Goal: Transaction & Acquisition: Purchase product/service

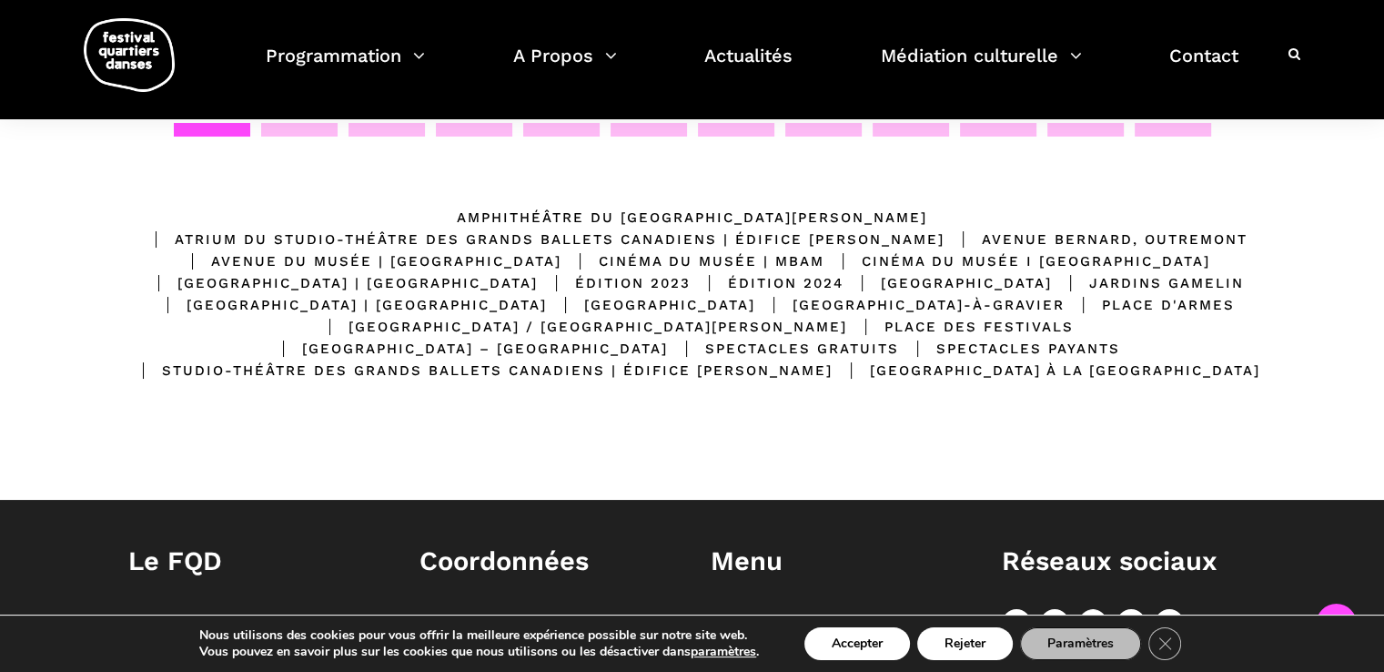
scroll to position [276, 0]
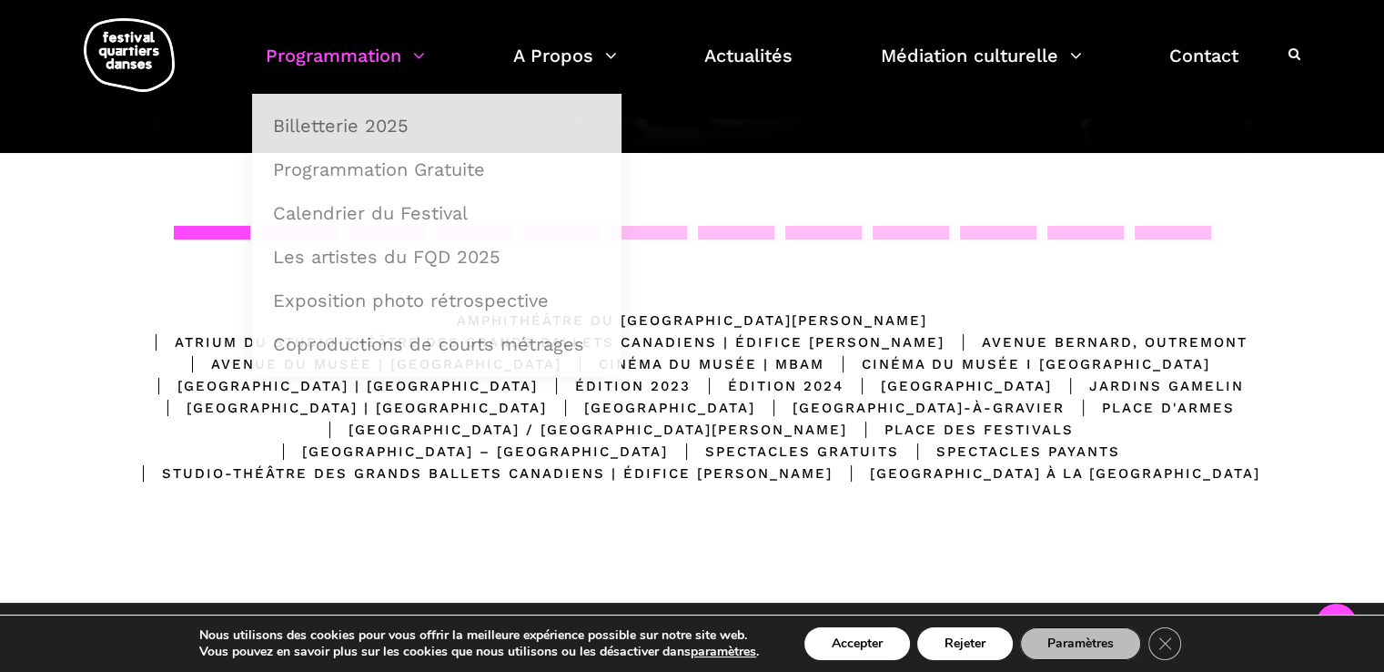
click at [390, 51] on link "Programmation" at bounding box center [345, 67] width 159 height 54
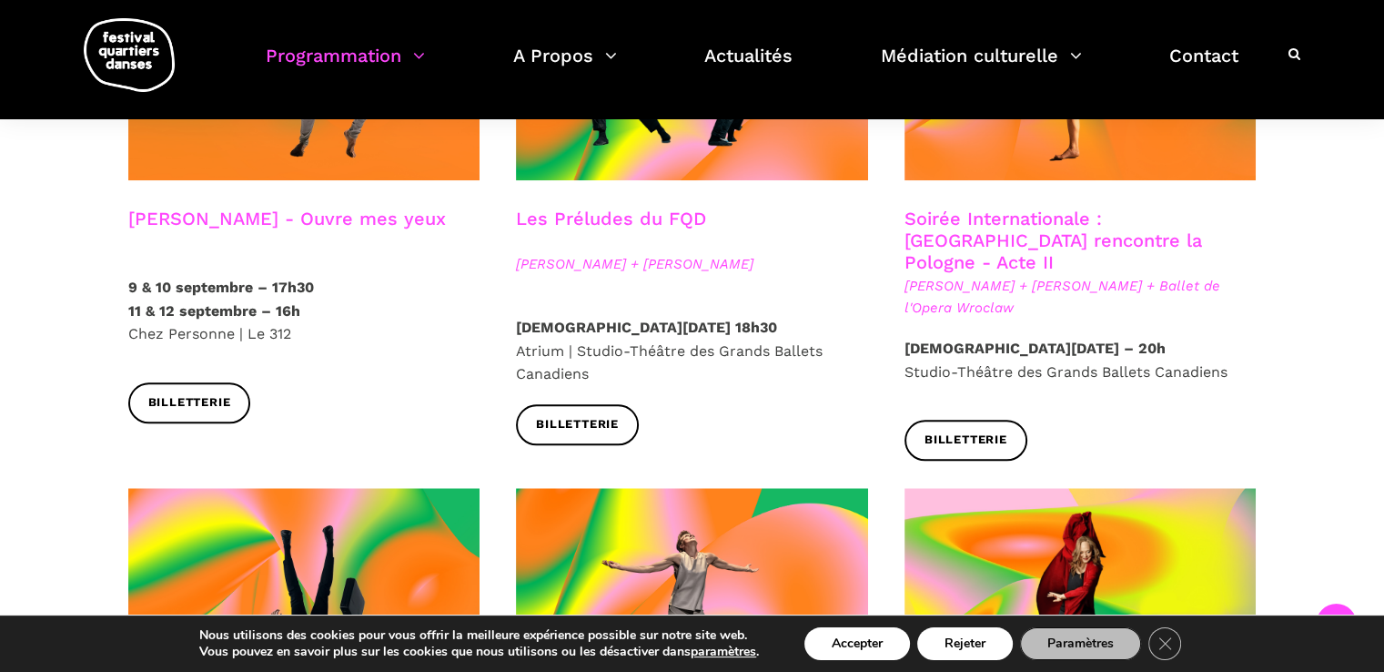
scroll to position [1638, 0]
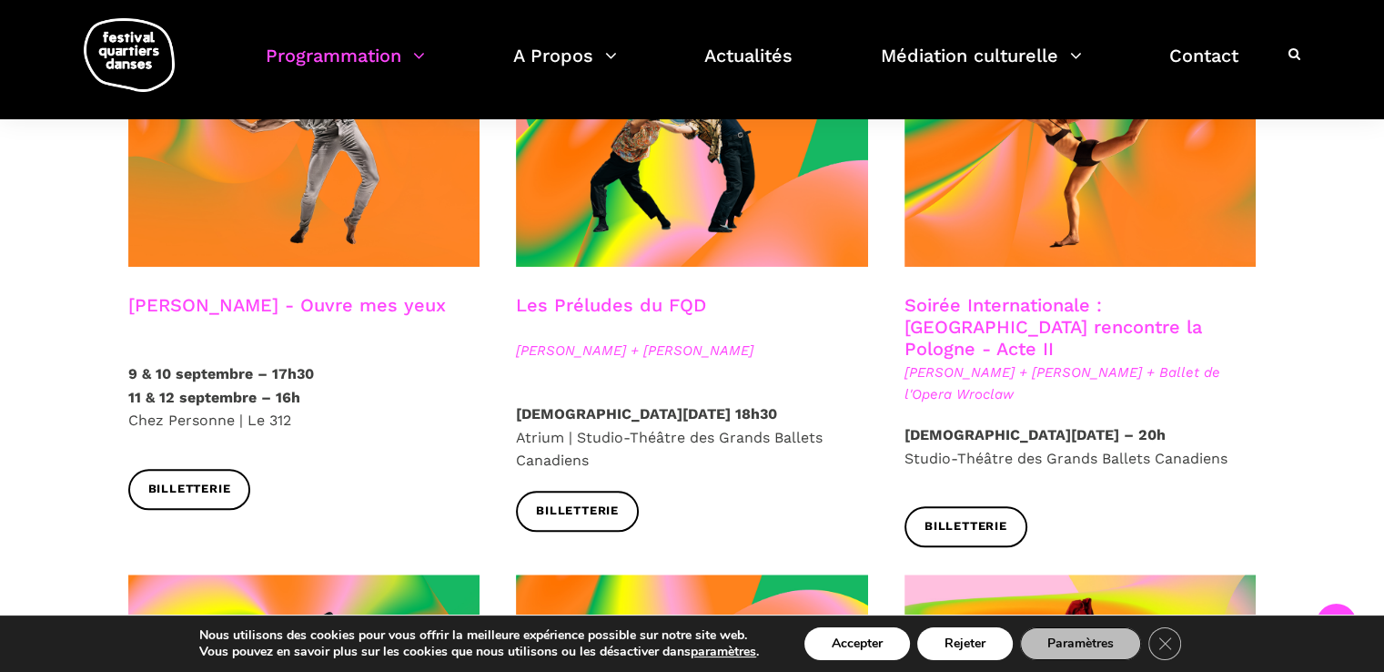
click at [1049, 294] on link "Soirée Internationale : Montréal rencontre la Pologne - Acte II" at bounding box center [1054, 327] width 298 height 66
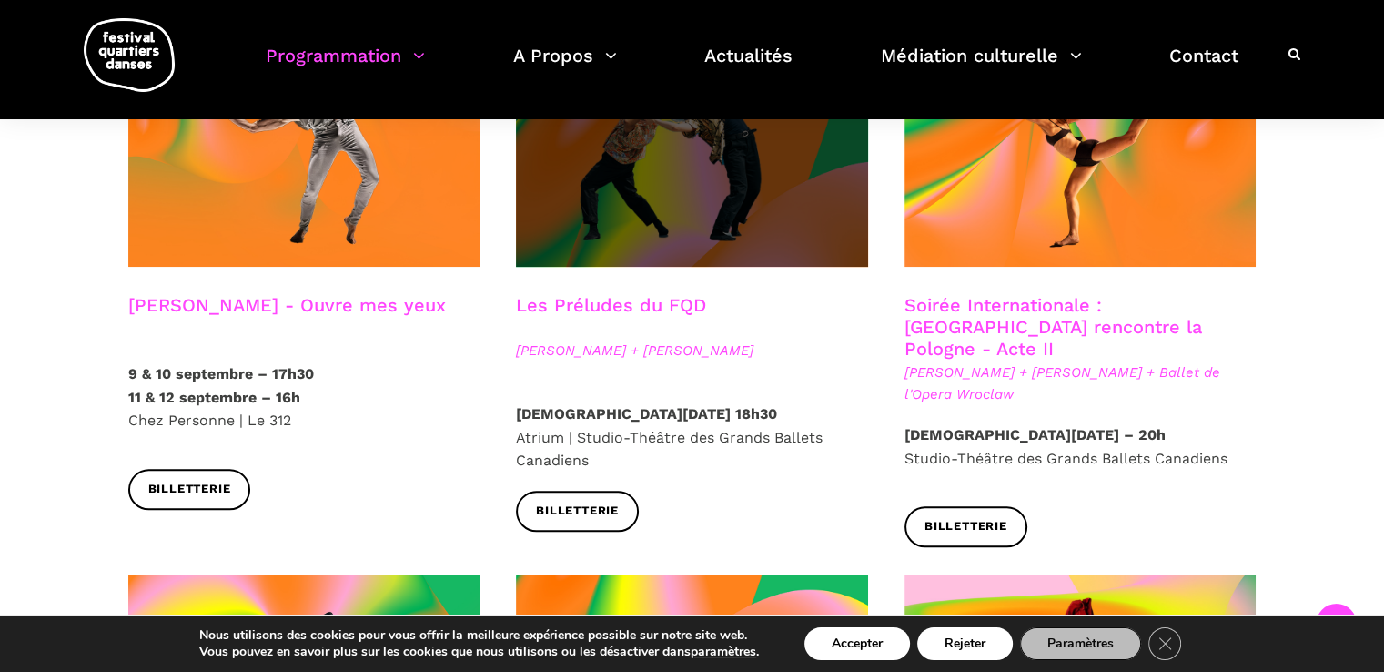
click at [699, 194] on span at bounding box center [692, 149] width 352 height 236
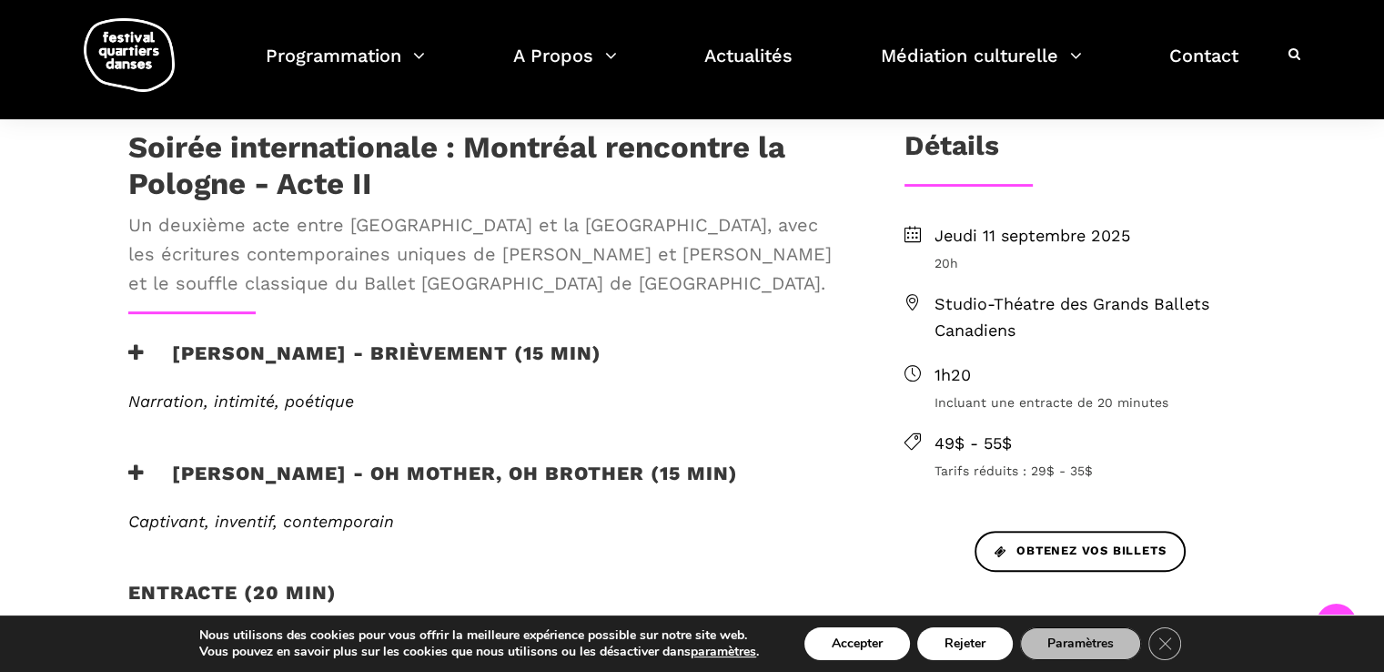
scroll to position [364, 0]
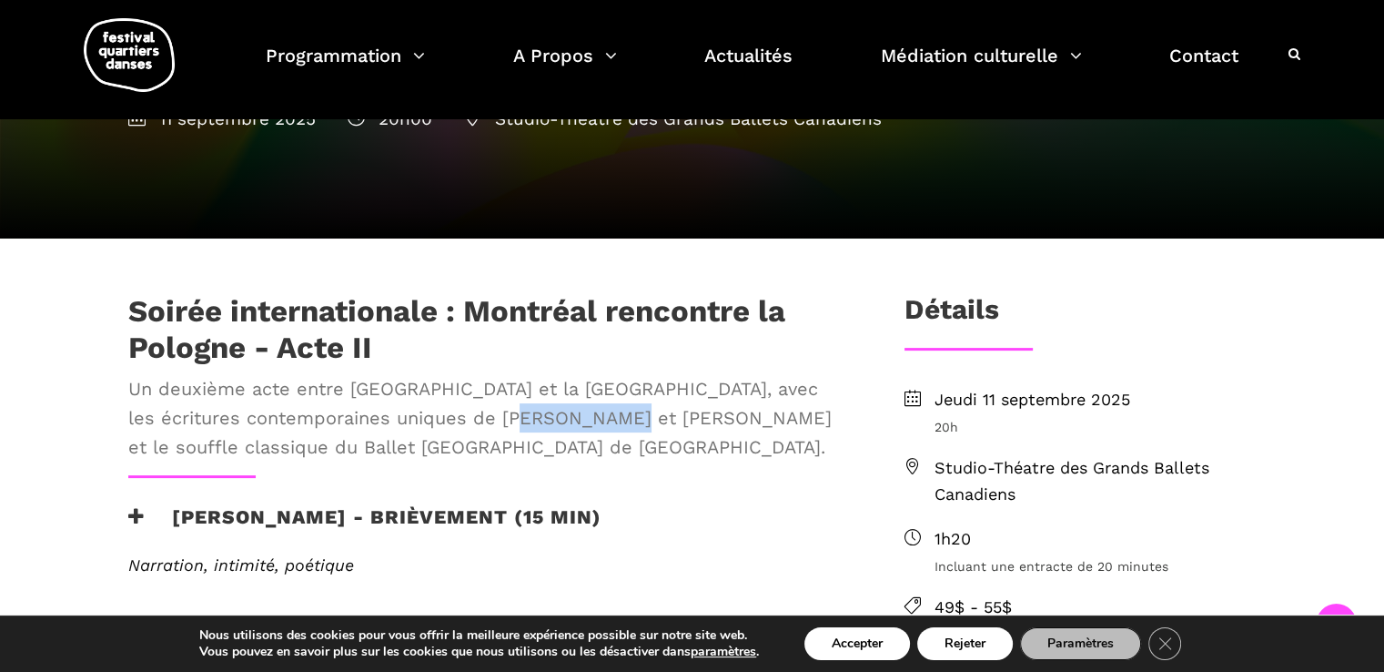
drag, startPoint x: 564, startPoint y: 420, endPoint x: 658, endPoint y: 422, distance: 93.8
click at [658, 422] on span "Un deuxième acte entre [GEOGRAPHIC_DATA] et la [GEOGRAPHIC_DATA], avec les écri…" at bounding box center [486, 417] width 717 height 87
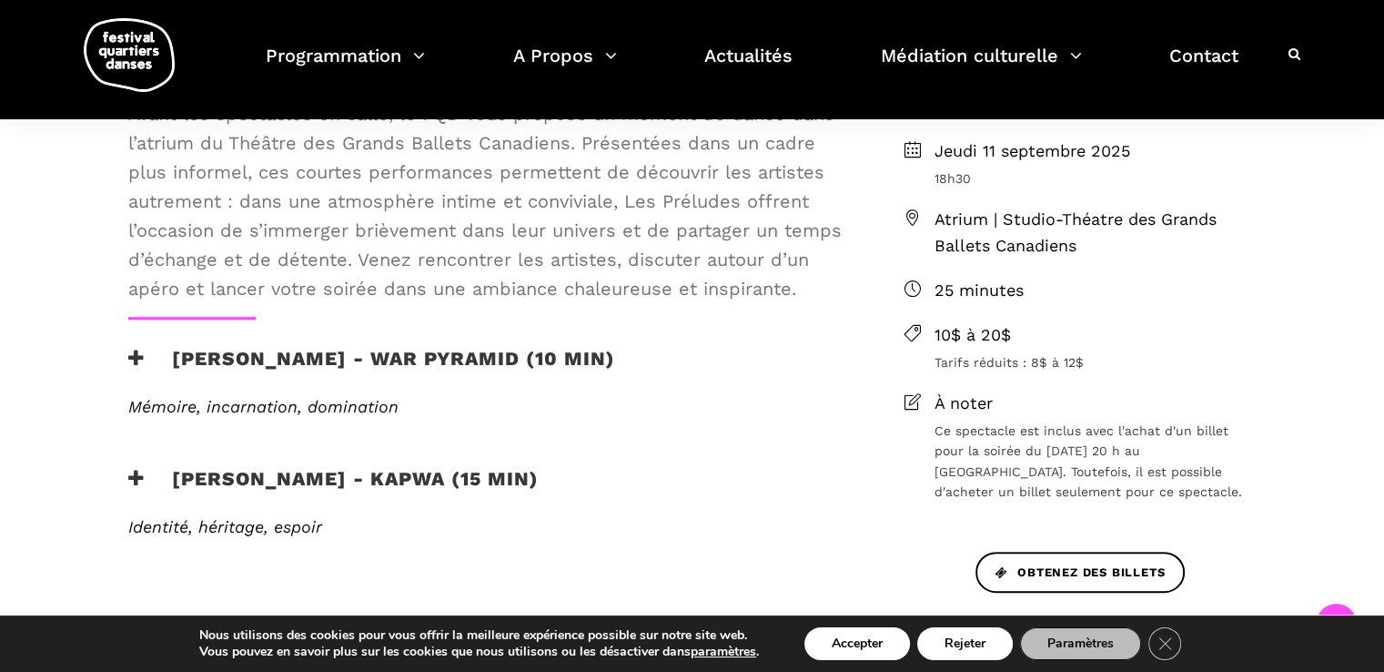
scroll to position [455, 0]
